Goal: Task Accomplishment & Management: Manage account settings

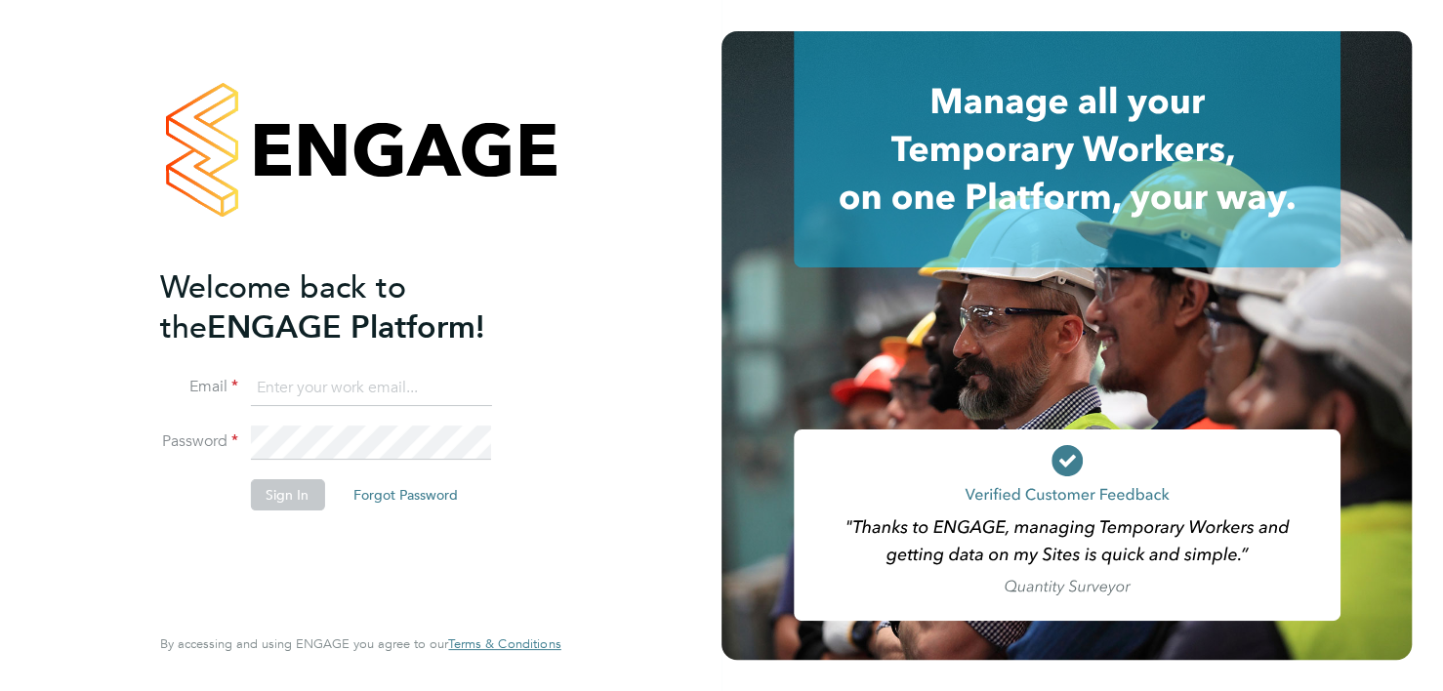
type input "[PERSON_NAME][EMAIL_ADDRESS][DOMAIN_NAME]"
click at [289, 494] on button "Sign In" at bounding box center [287, 494] width 74 height 31
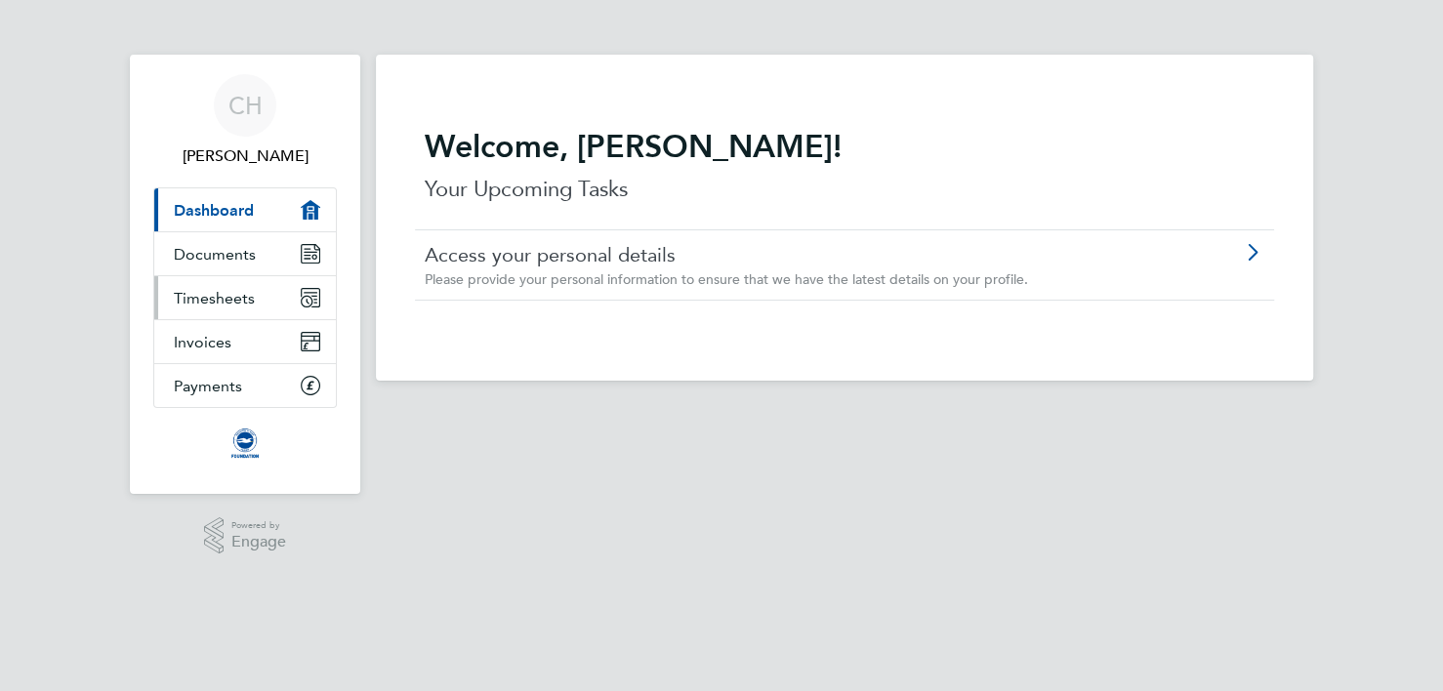
click at [222, 294] on span "Timesheets" at bounding box center [214, 298] width 81 height 19
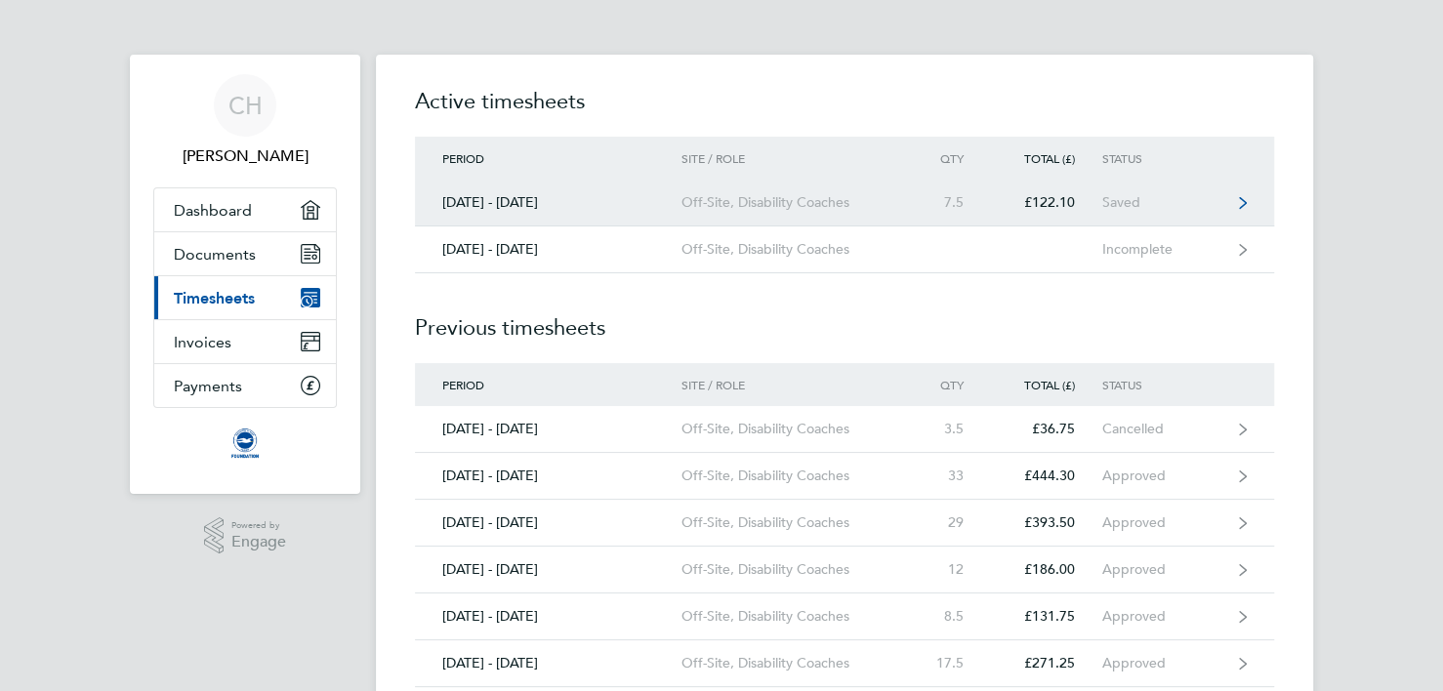
click at [761, 197] on div "Off-Site, Disability Coaches" at bounding box center [794, 202] width 224 height 17
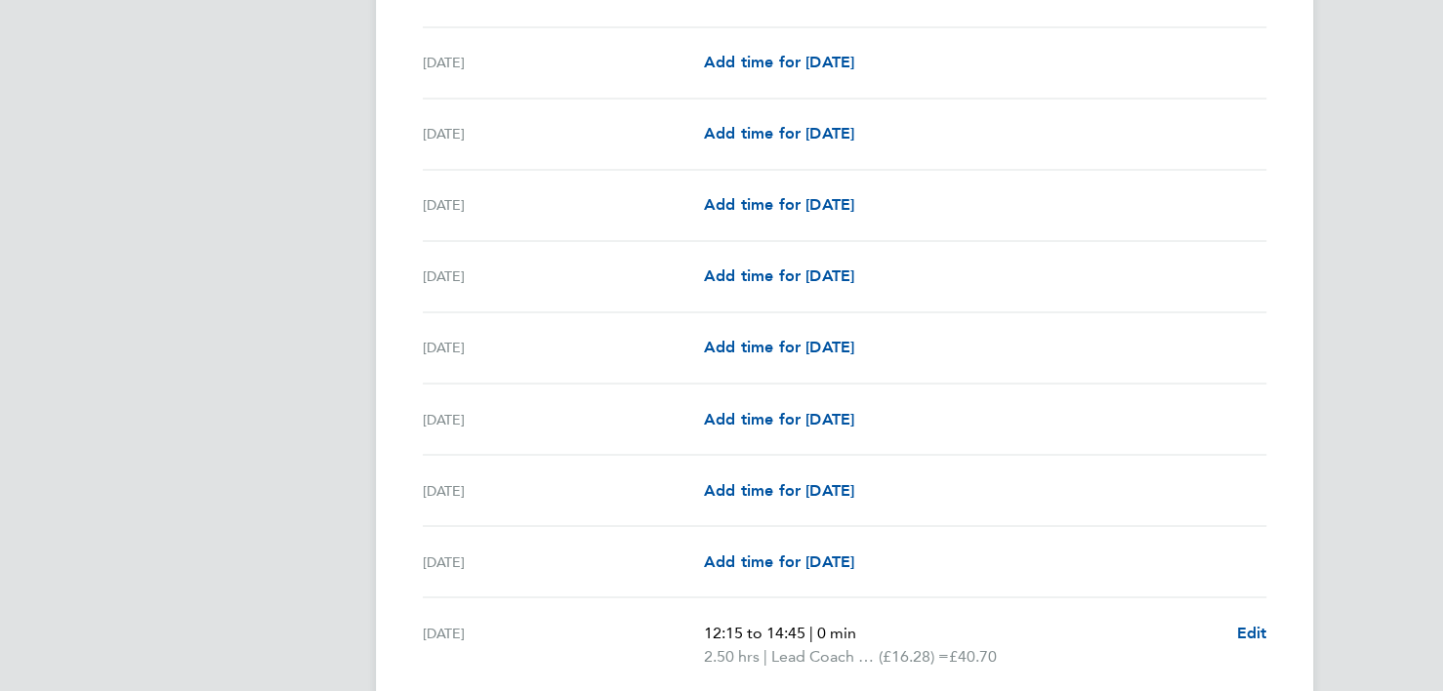
scroll to position [2242, 0]
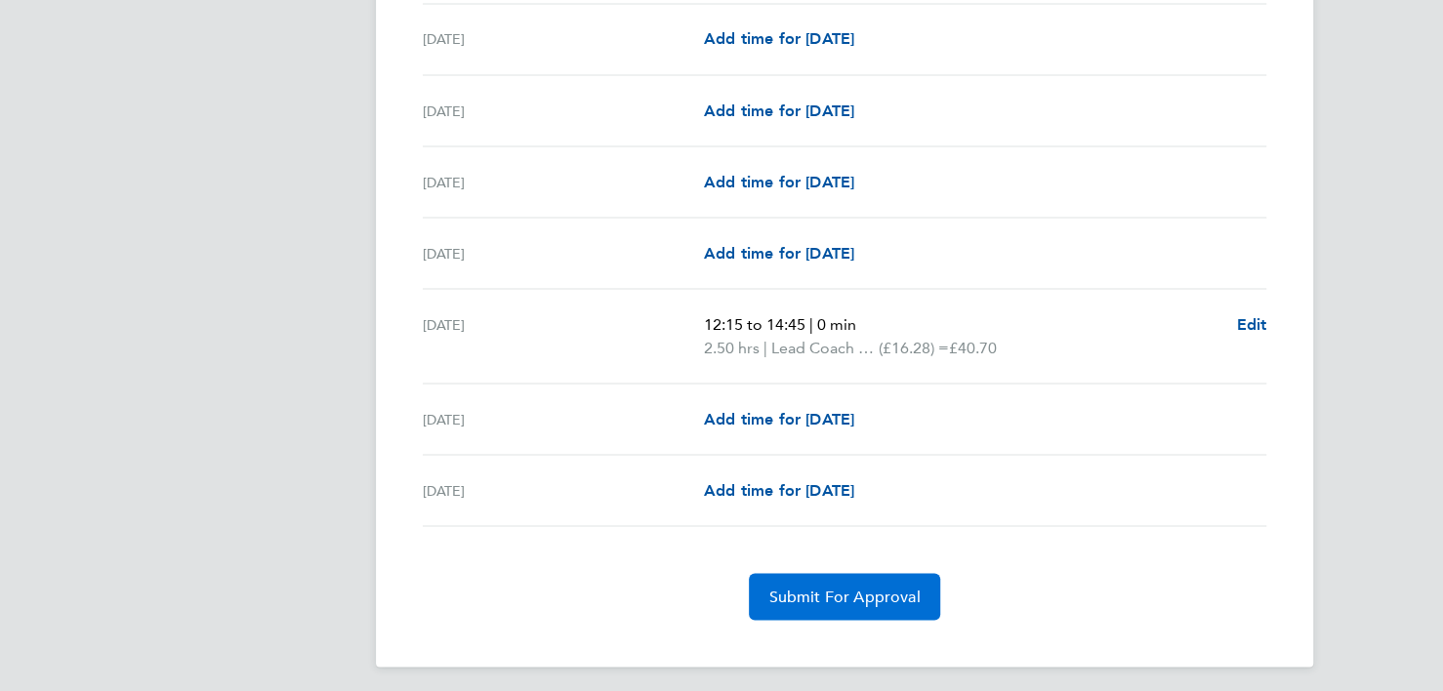
click at [864, 589] on span "Submit For Approval" at bounding box center [844, 597] width 151 height 20
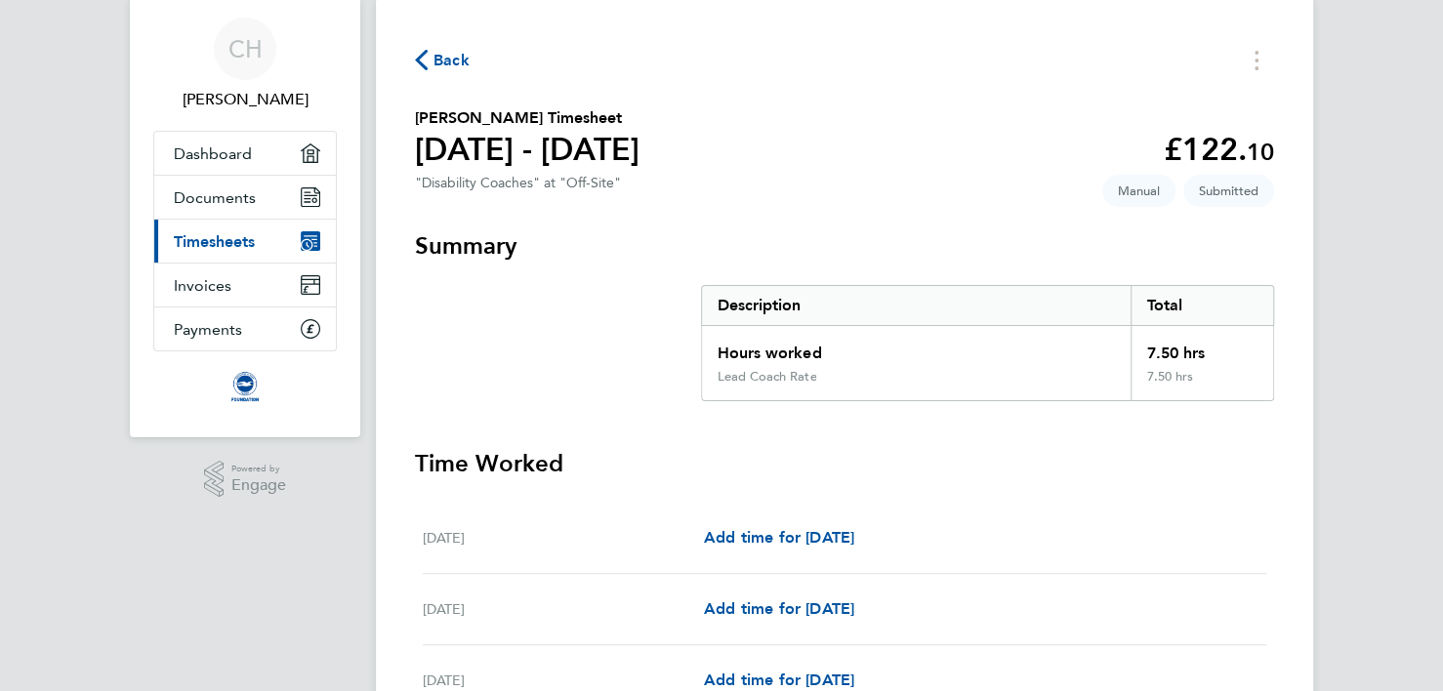
scroll to position [0, 0]
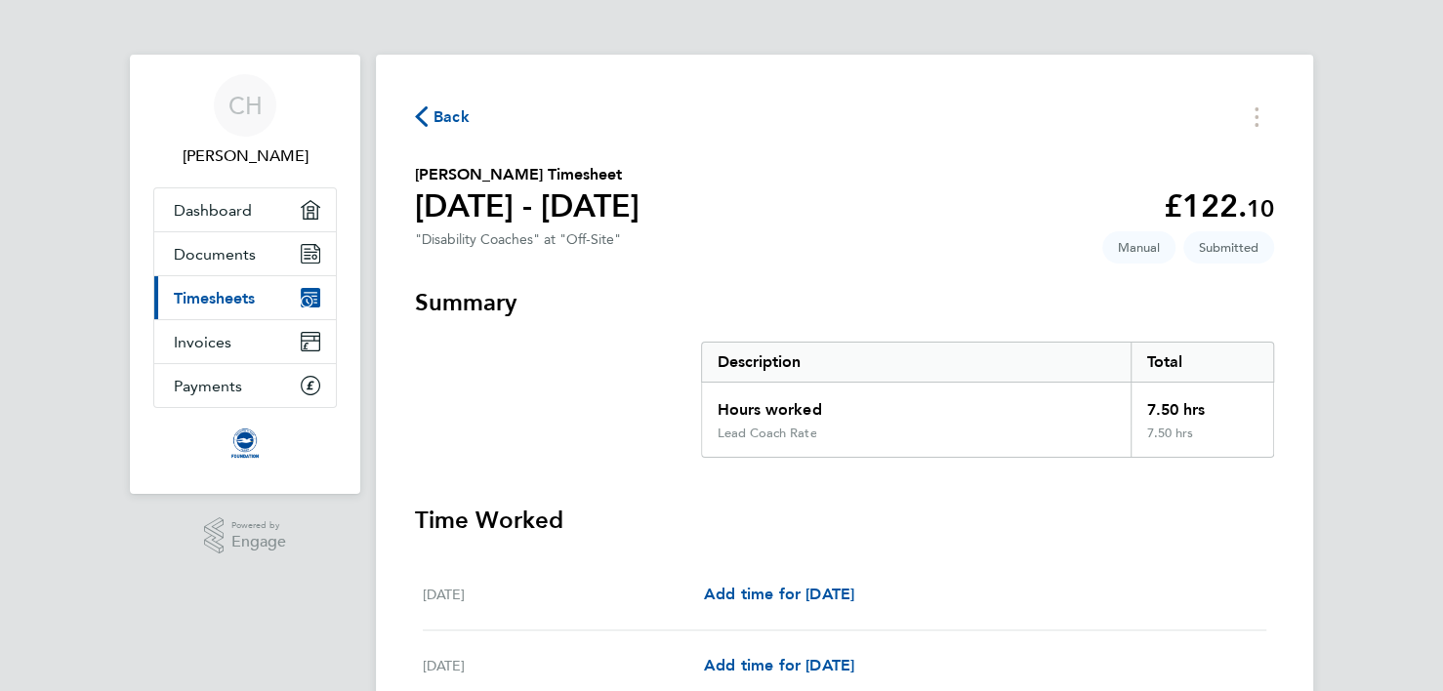
click at [214, 300] on span "Timesheets" at bounding box center [214, 298] width 81 height 19
